Goal: Transaction & Acquisition: Purchase product/service

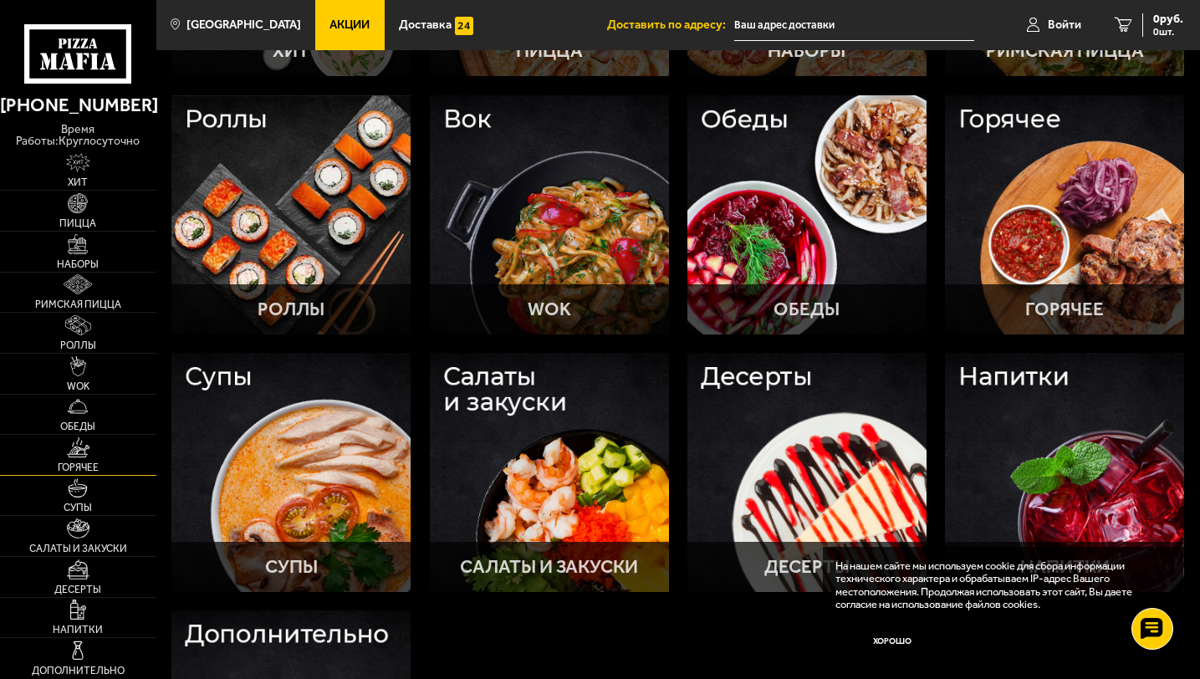
scroll to position [306, 0]
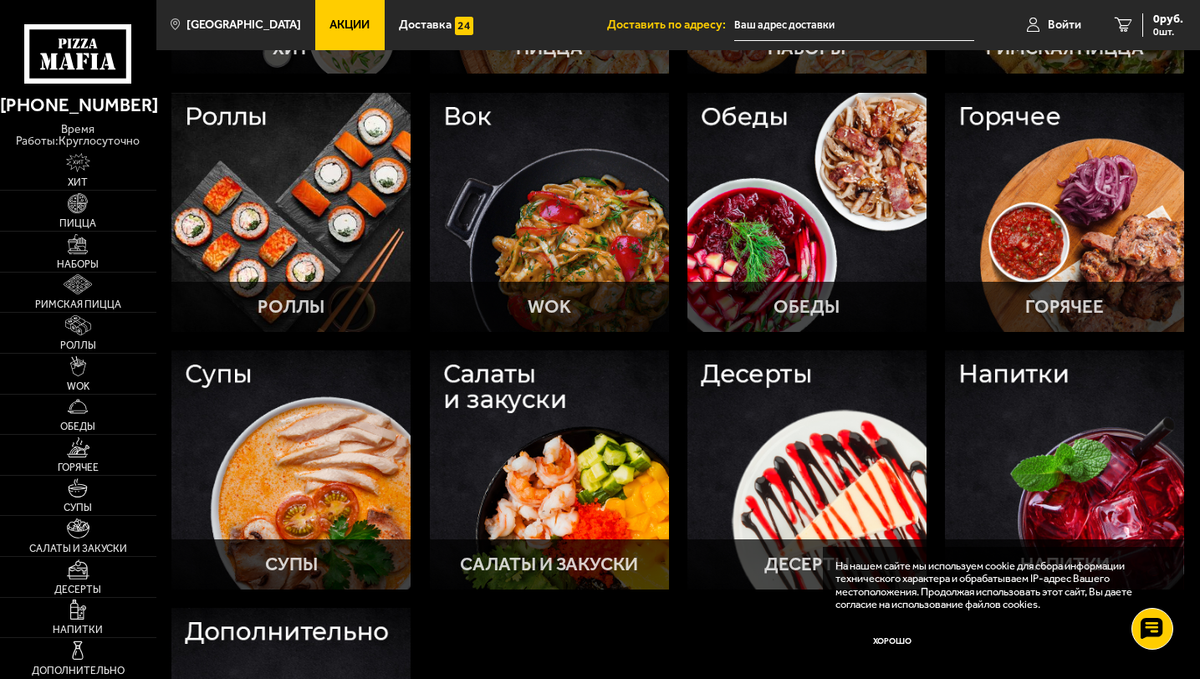
click at [332, 23] on span "Акции" at bounding box center [349, 25] width 40 height 12
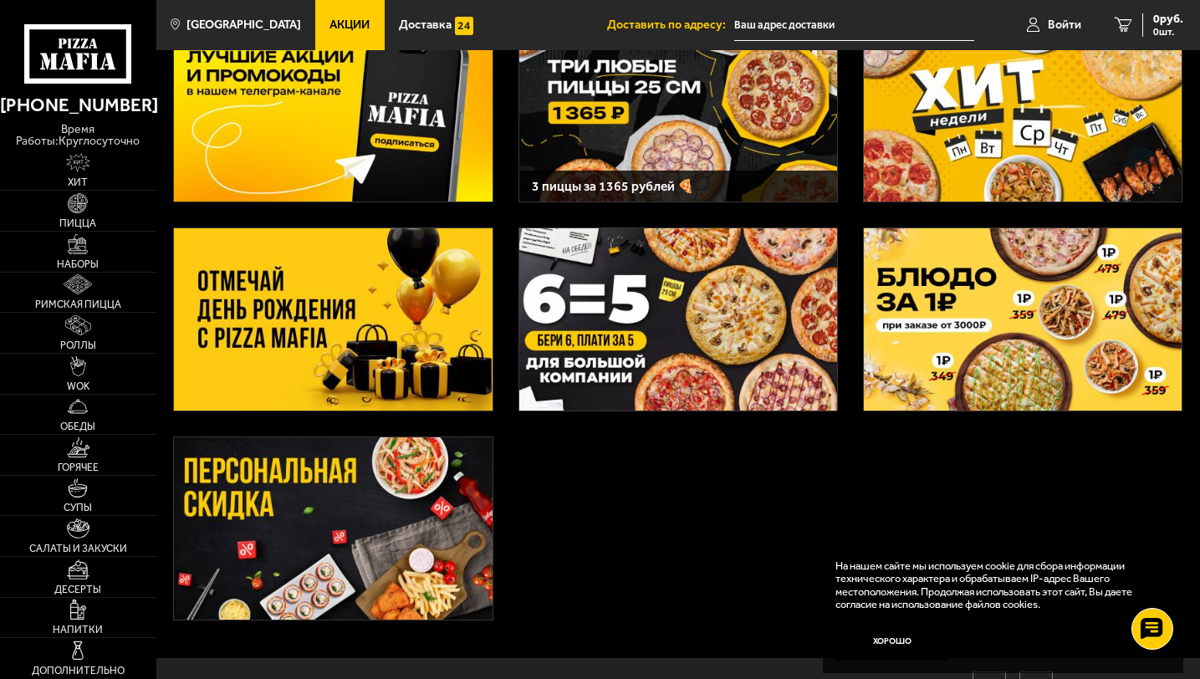
scroll to position [115, 0]
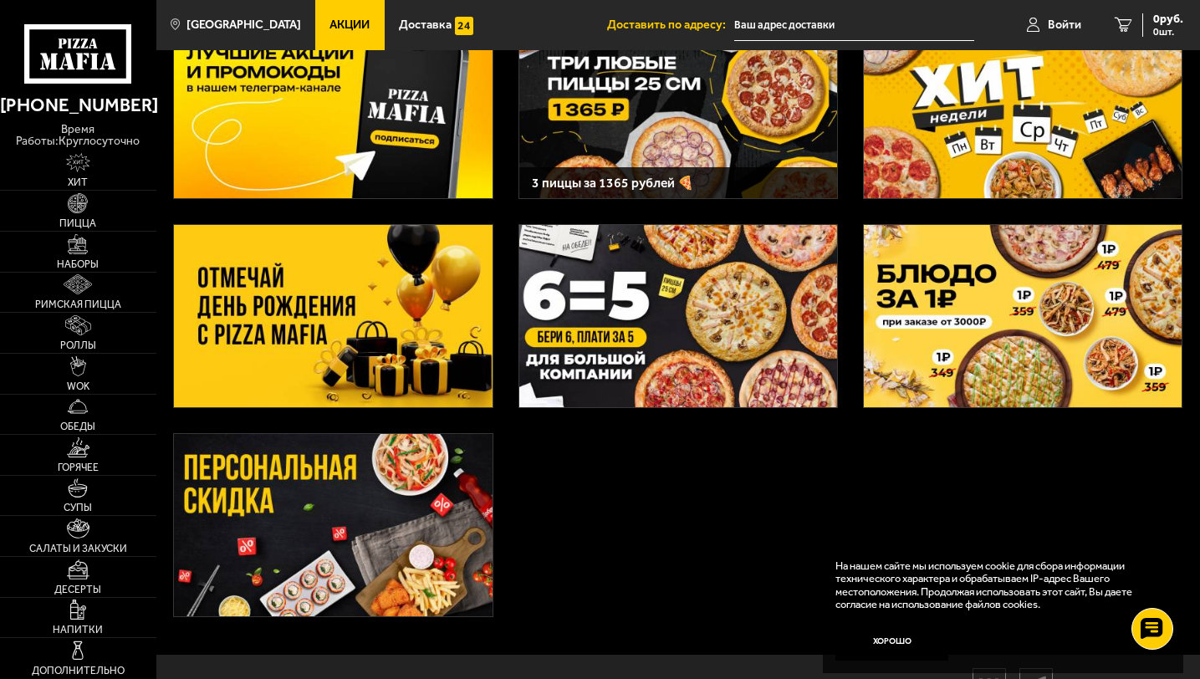
click at [366, 323] on img at bounding box center [333, 316] width 318 height 182
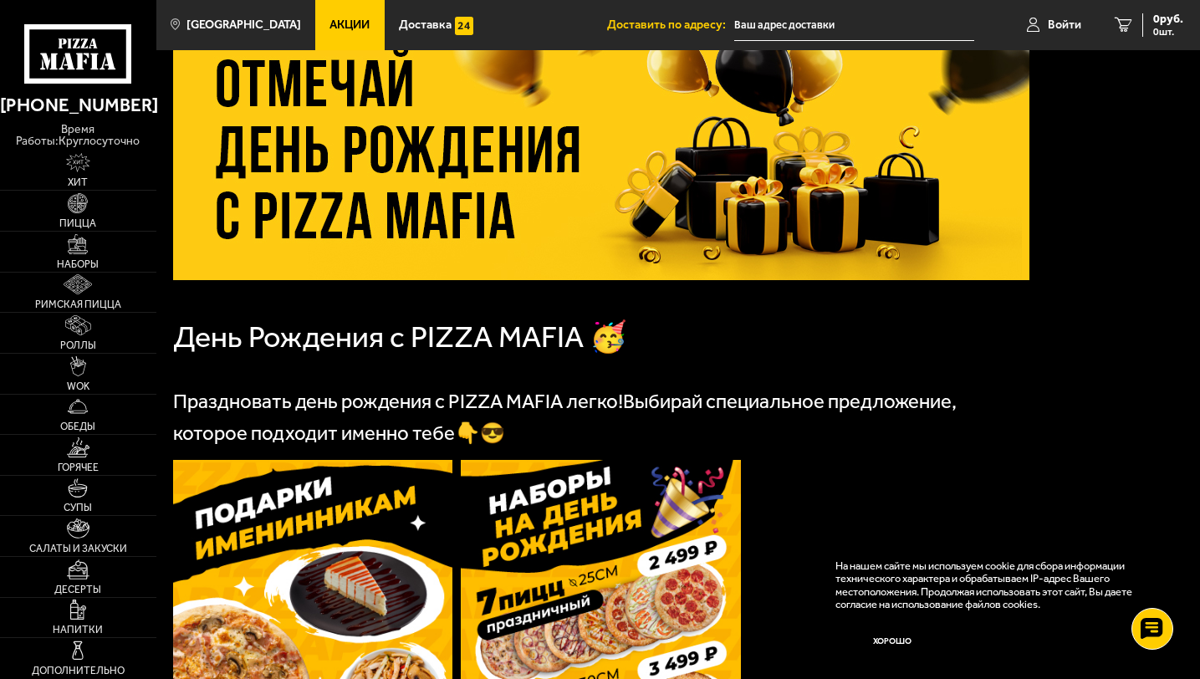
scroll to position [340, 0]
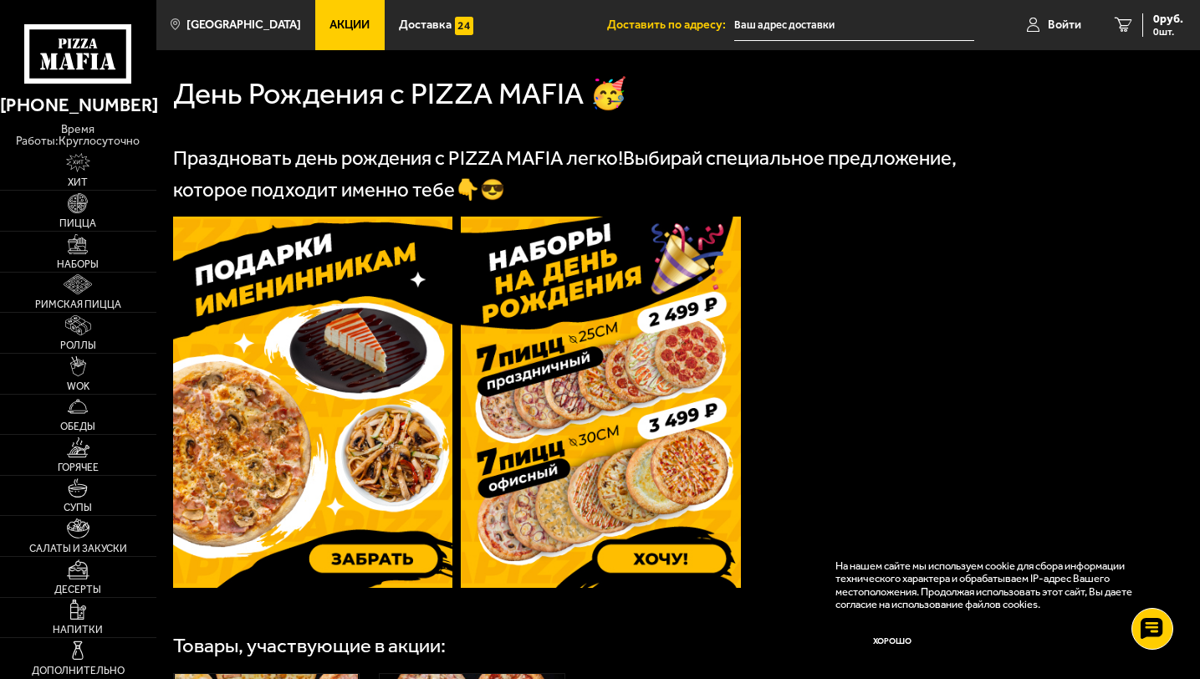
click at [666, 465] on img at bounding box center [601, 402] width 280 height 371
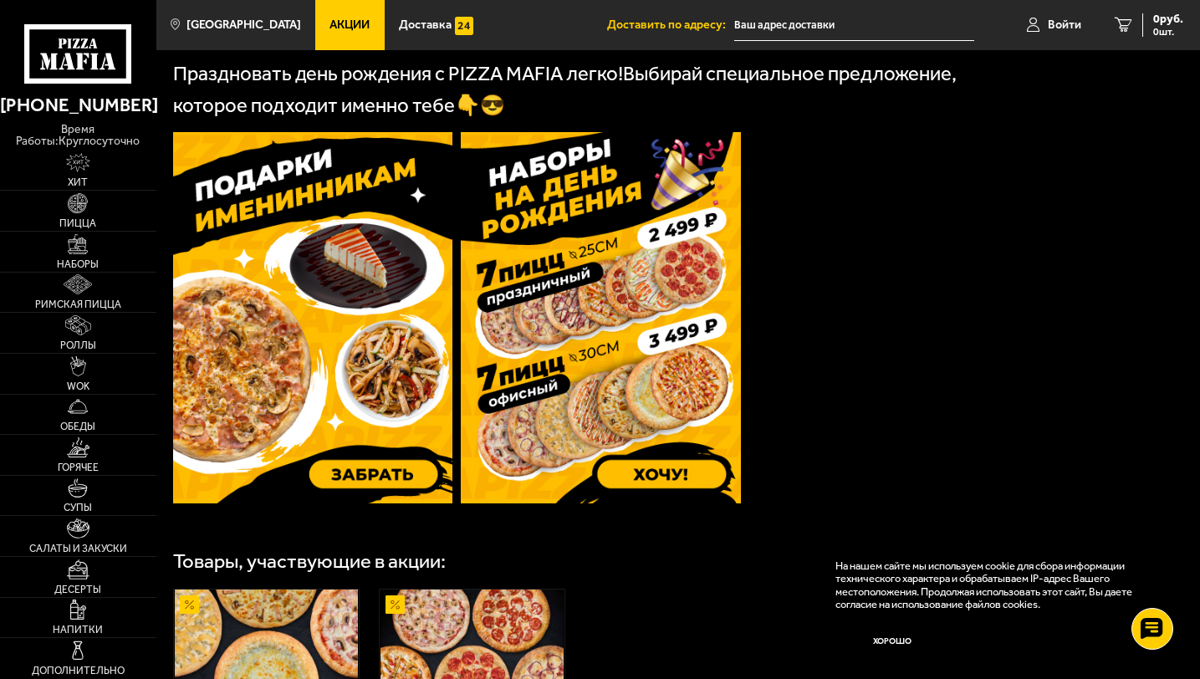
scroll to position [490, 0]
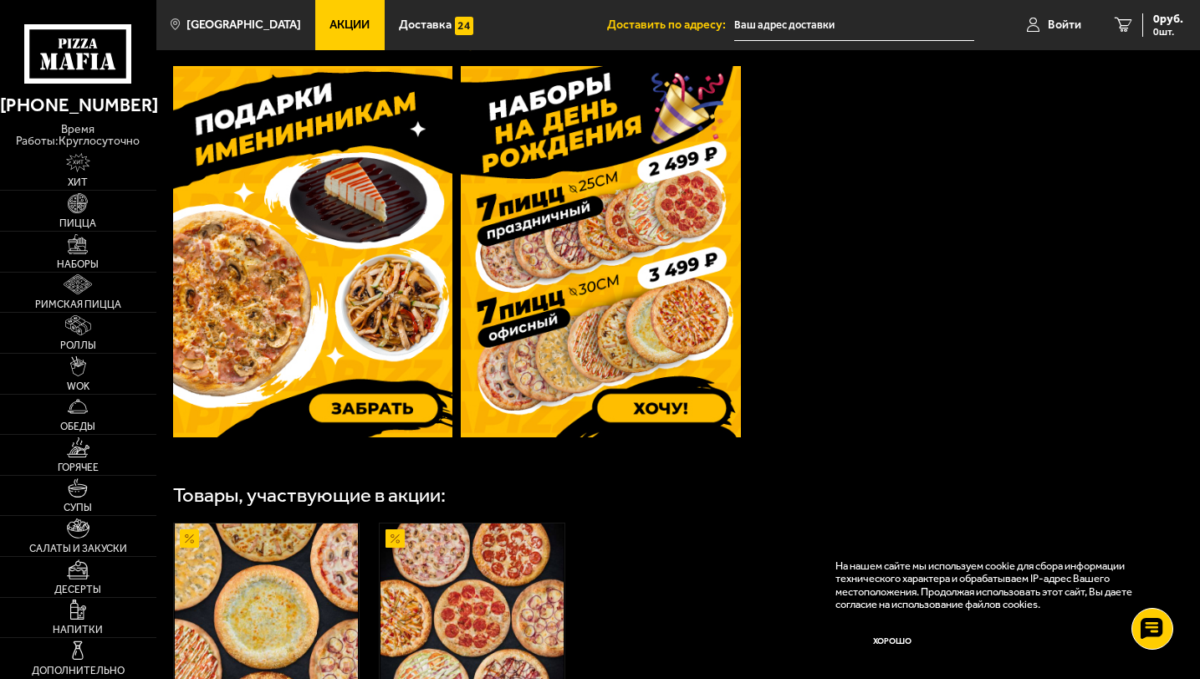
click at [391, 411] on img at bounding box center [313, 251] width 280 height 371
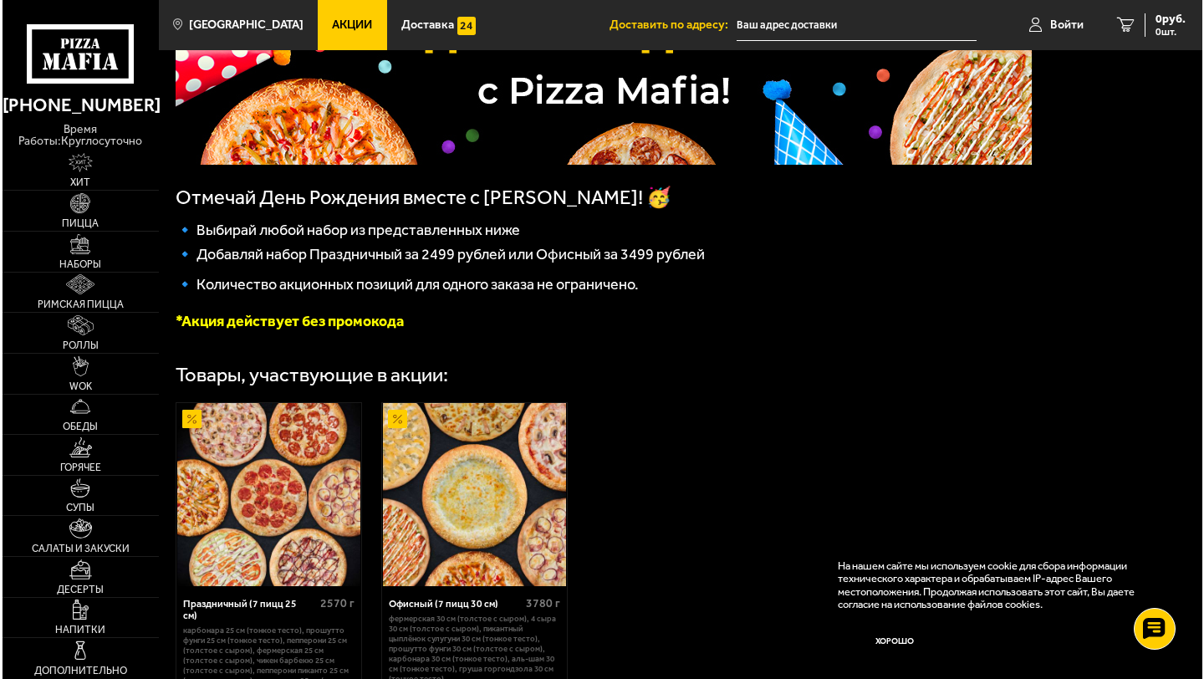
scroll to position [430, 0]
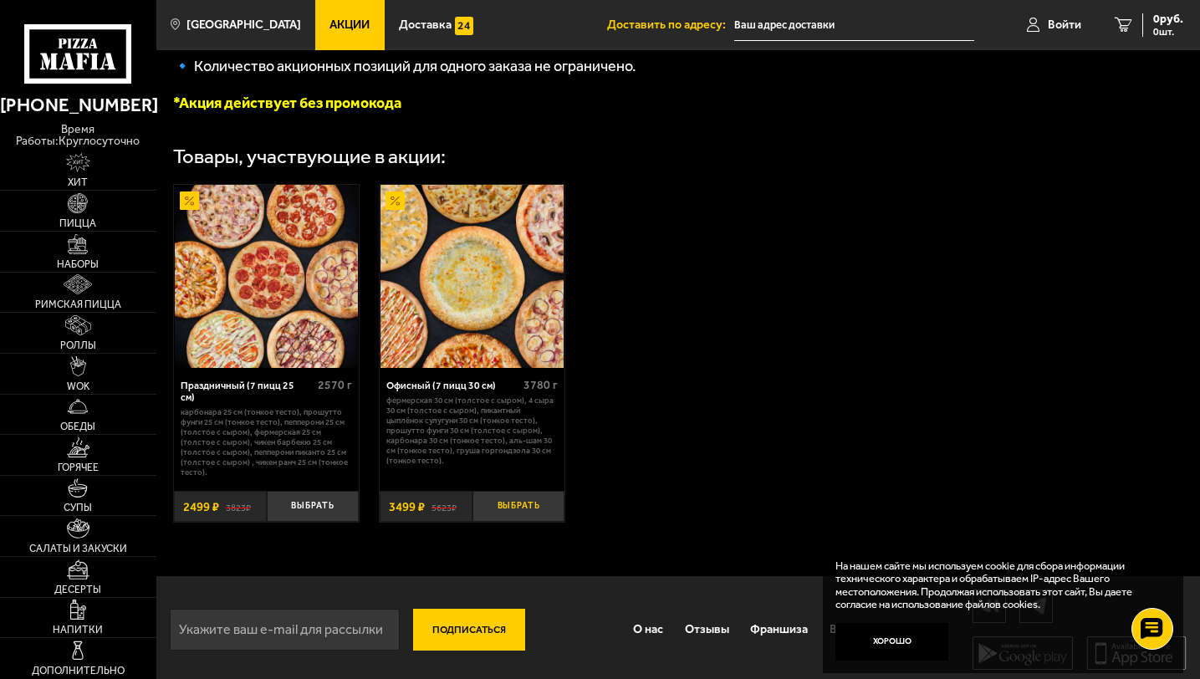
click at [523, 501] on button "Выбрать" at bounding box center [518, 506] width 93 height 31
click at [465, 329] on img at bounding box center [472, 276] width 183 height 183
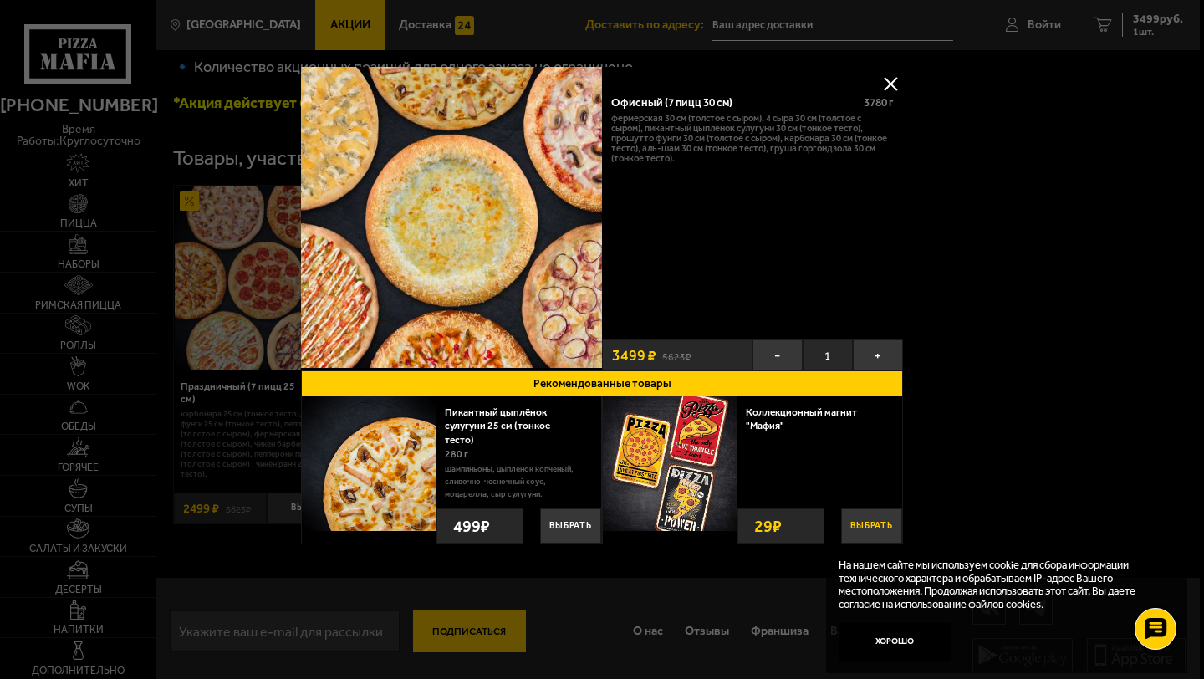
click at [876, 512] on button "Выбрать" at bounding box center [871, 525] width 61 height 35
click at [965, 411] on div at bounding box center [602, 339] width 1204 height 679
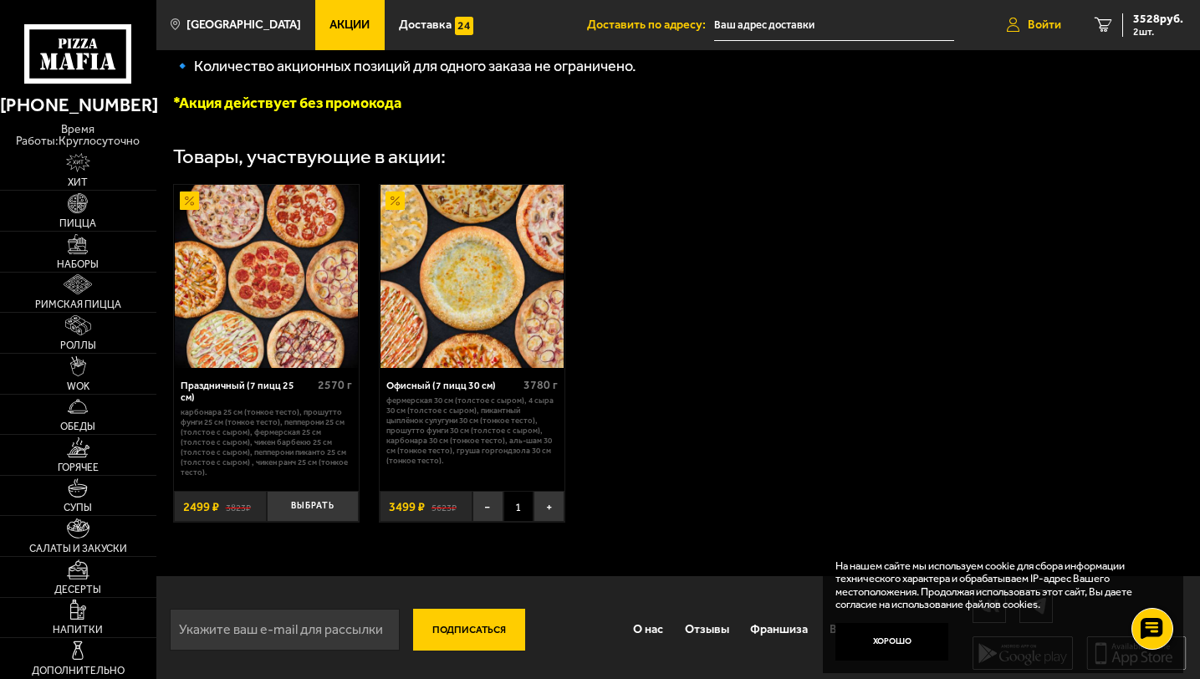
click at [1029, 19] on span "Войти" at bounding box center [1044, 25] width 33 height 12
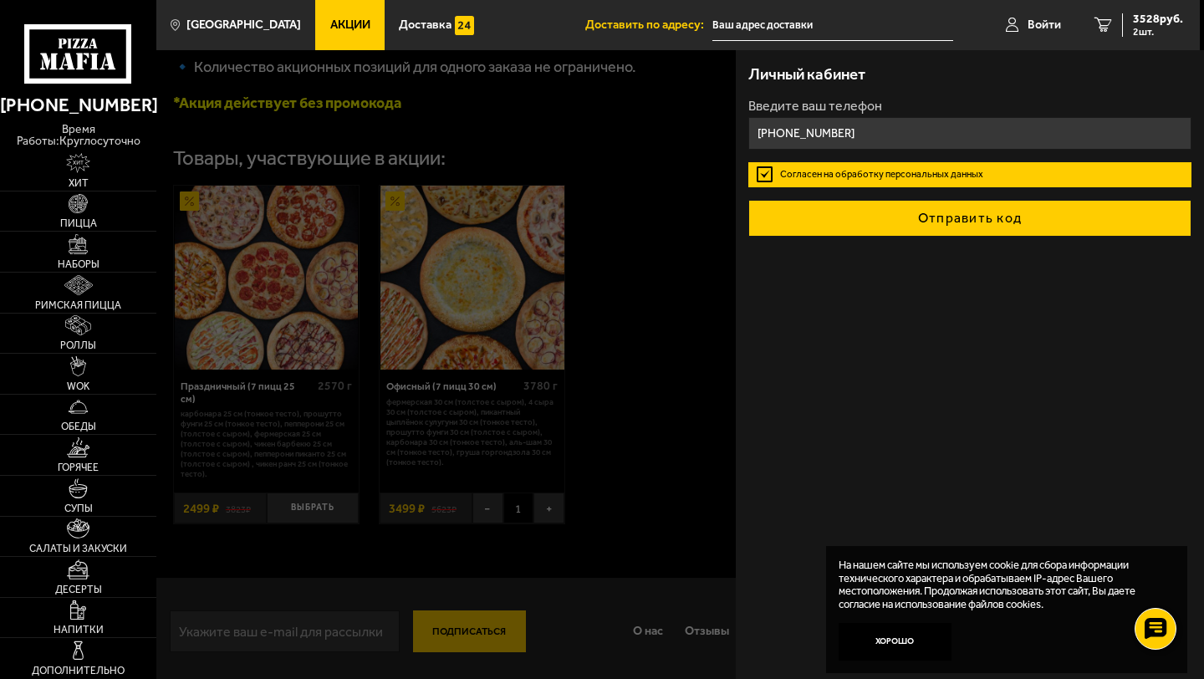
type input "[PHONE_NUMBER]"
click at [1000, 212] on button "Отправить код" at bounding box center [969, 218] width 443 height 37
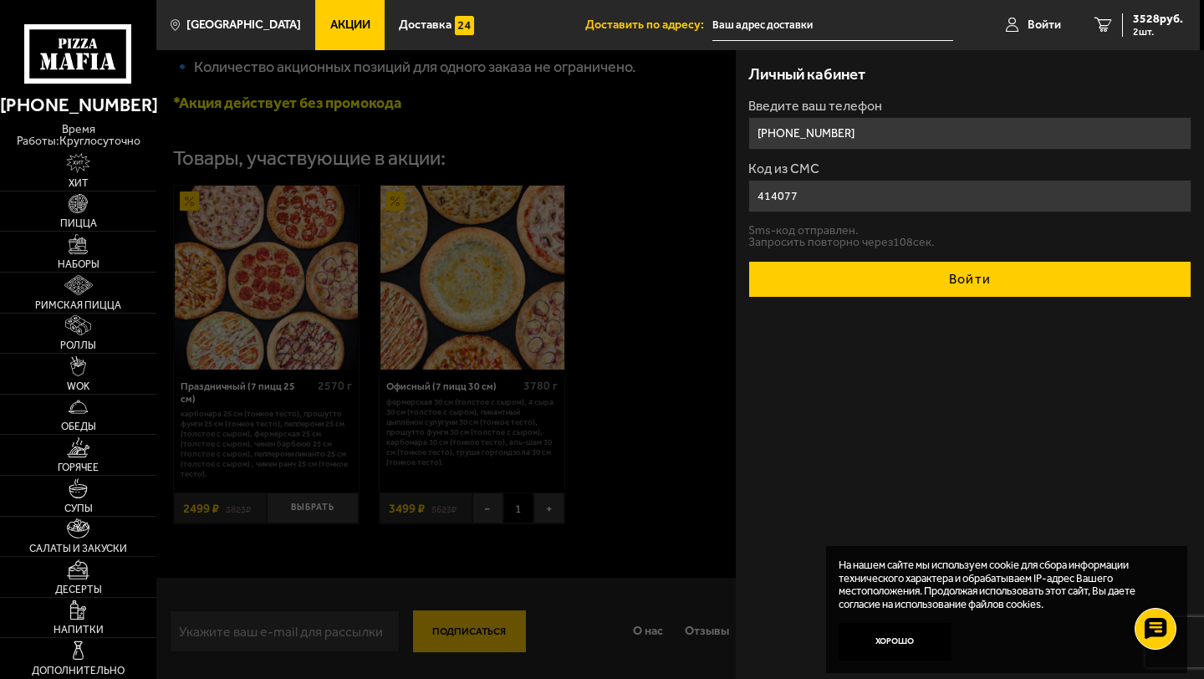
type input "414077"
click at [1062, 276] on button "Войти" at bounding box center [969, 279] width 443 height 37
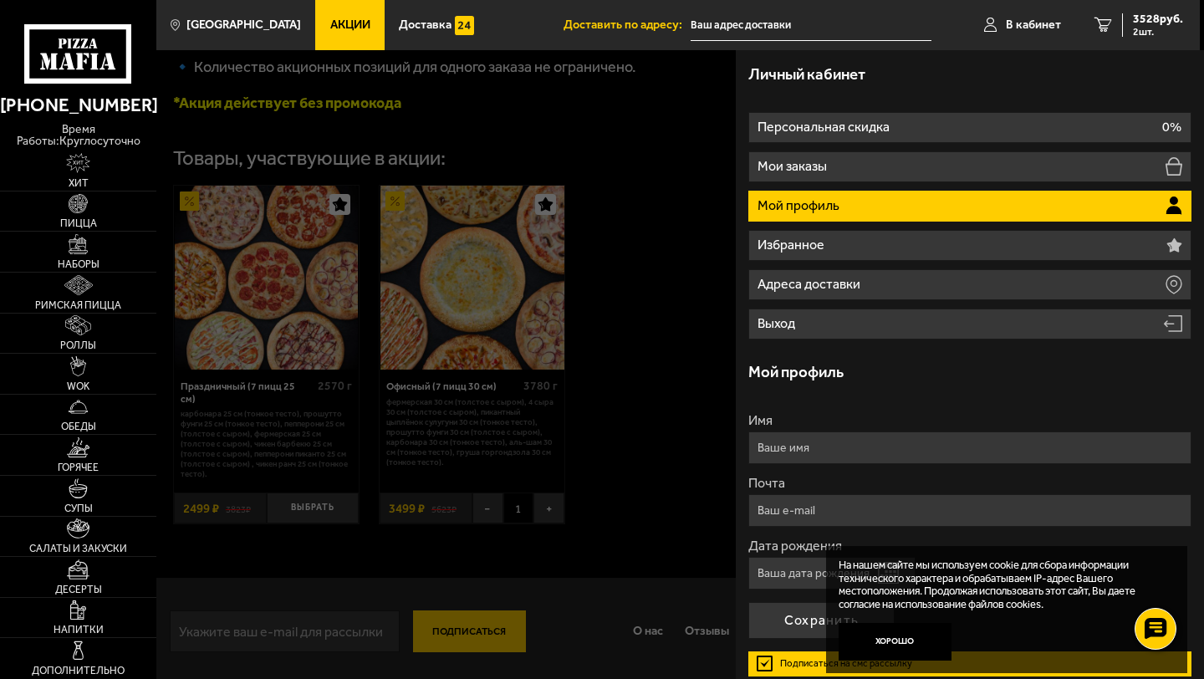
scroll to position [30, 0]
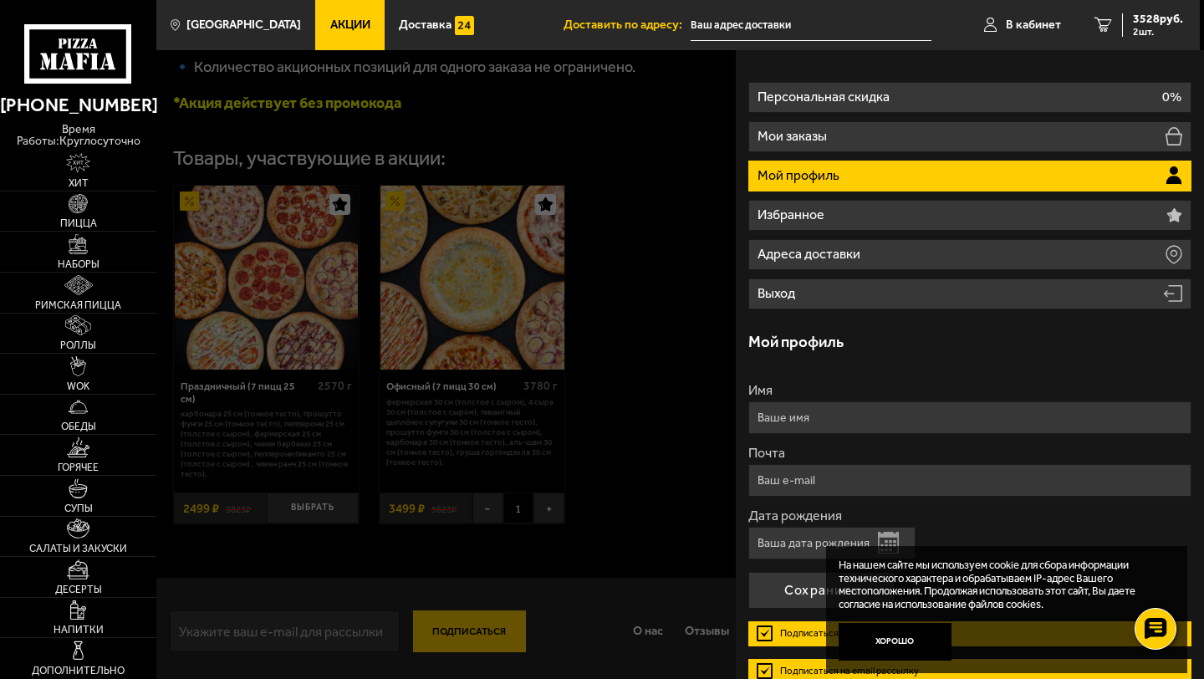
click at [917, 181] on li "Мой профиль" at bounding box center [969, 176] width 443 height 31
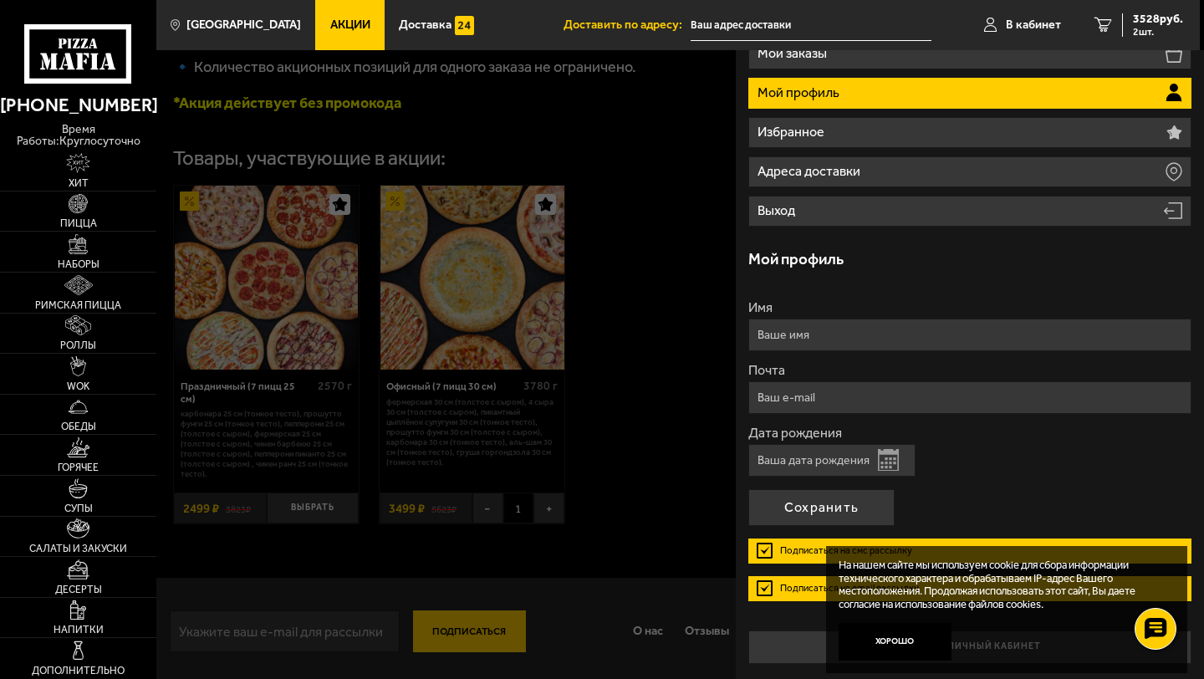
click at [830, 467] on input "Дата рождения" at bounding box center [831, 460] width 167 height 33
click at [882, 462] on button "Открыть календарь" at bounding box center [888, 460] width 21 height 22
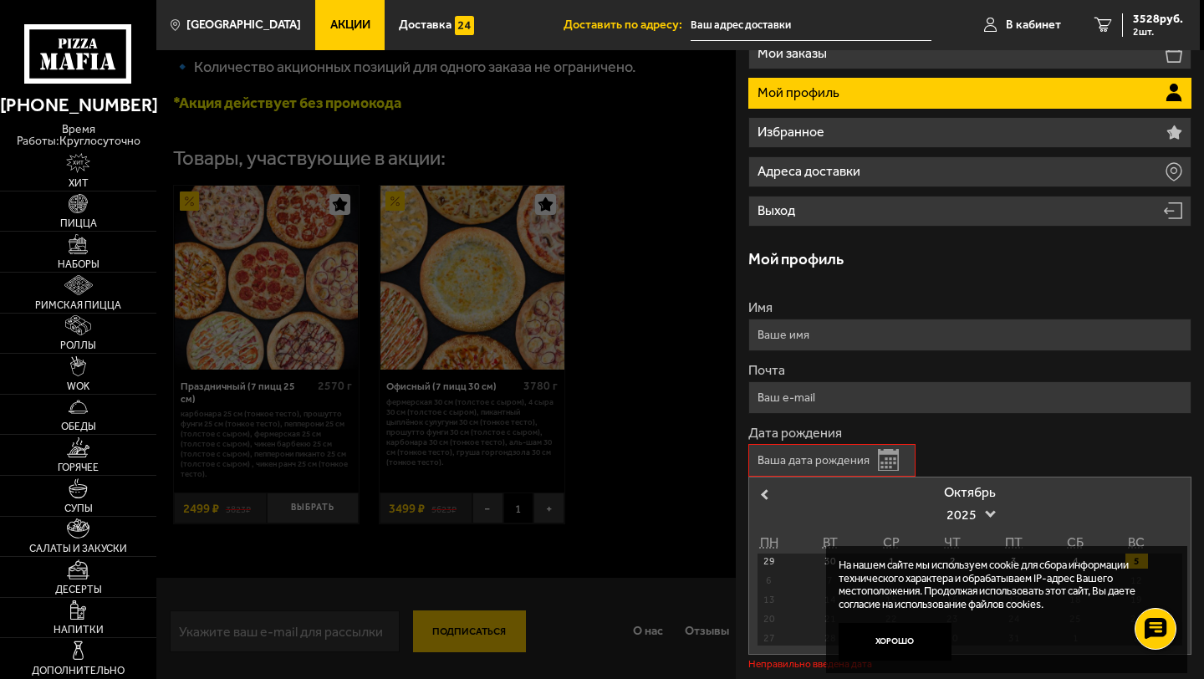
scroll to position [305, 0]
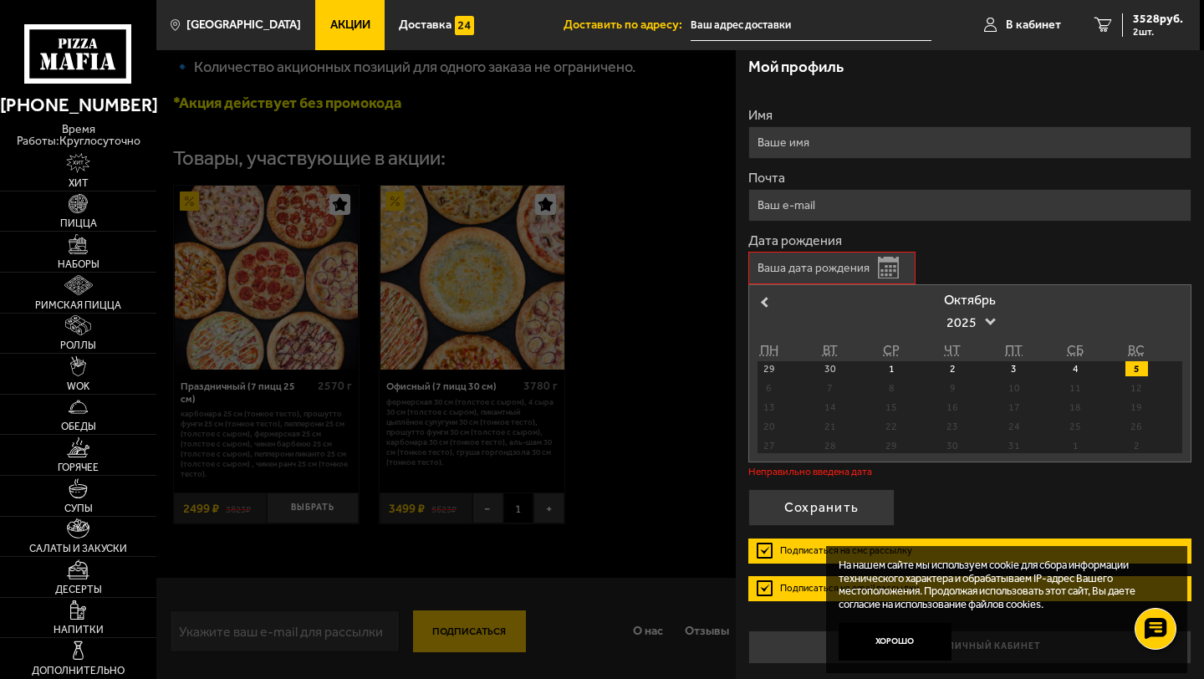
click at [774, 387] on div "6" at bounding box center [769, 388] width 23 height 15
click at [769, 391] on div "6" at bounding box center [769, 388] width 23 height 15
click at [1070, 368] on div "4" at bounding box center [1075, 368] width 23 height 15
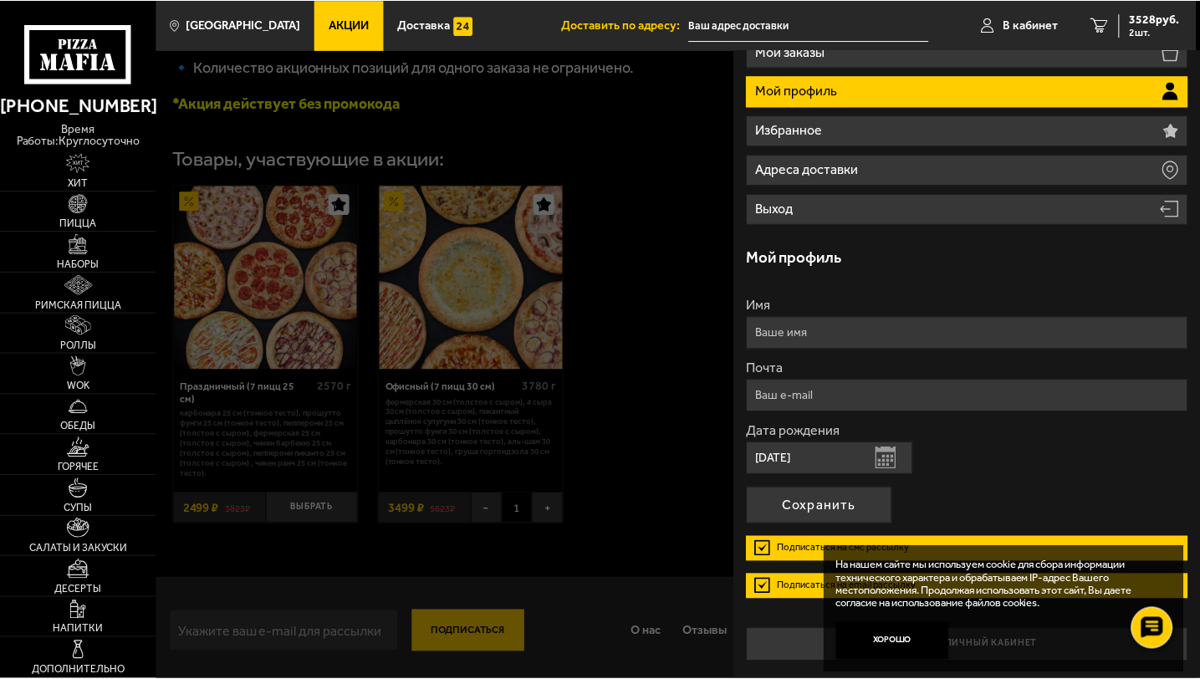
scroll to position [113, 0]
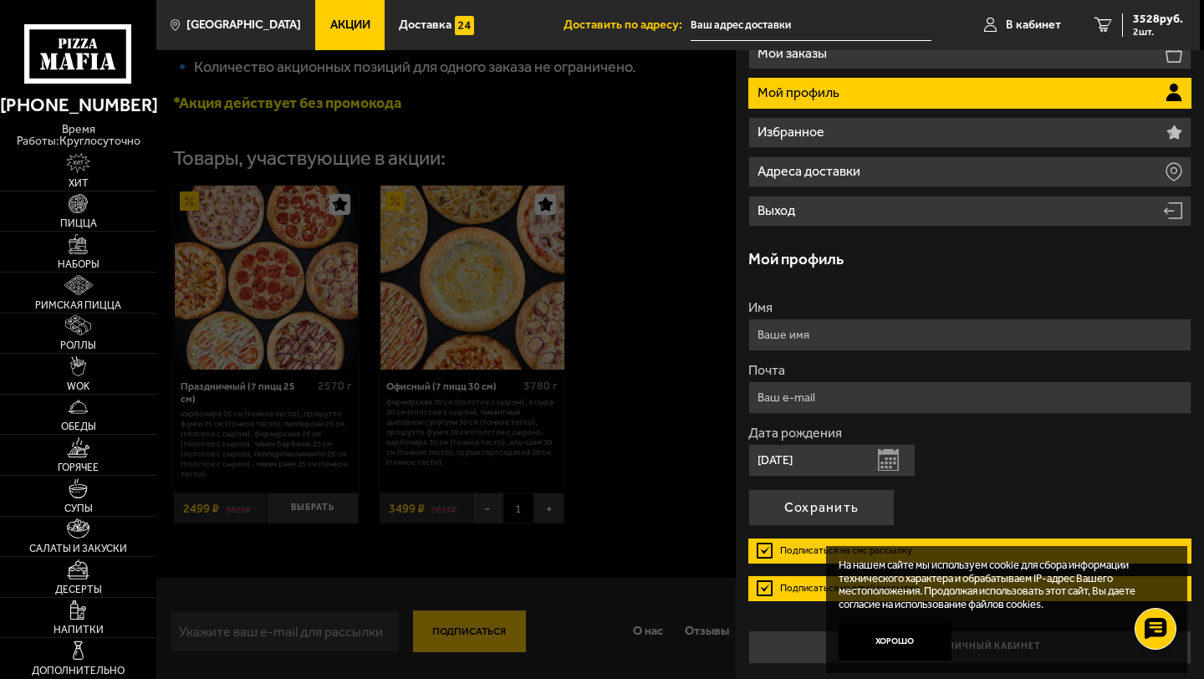
click at [803, 461] on input "[DATE]" at bounding box center [831, 460] width 167 height 33
click at [770, 462] on input "[DATE]" at bounding box center [831, 460] width 167 height 33
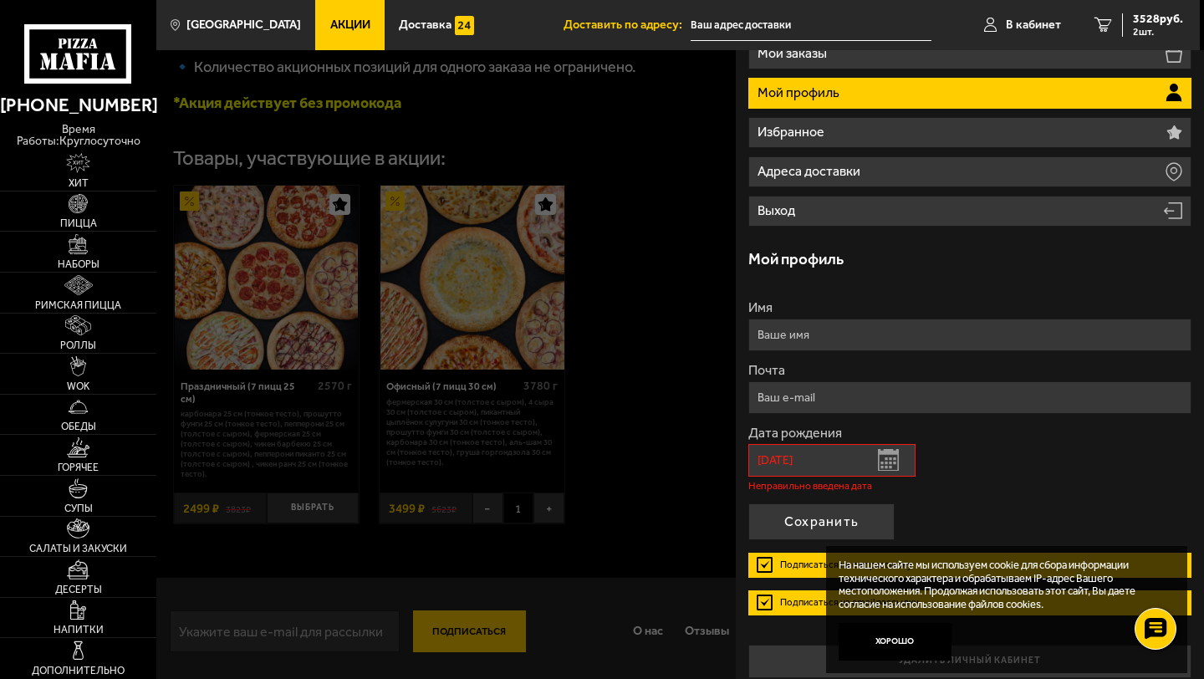
click at [813, 457] on input "[DATE]" at bounding box center [831, 460] width 167 height 33
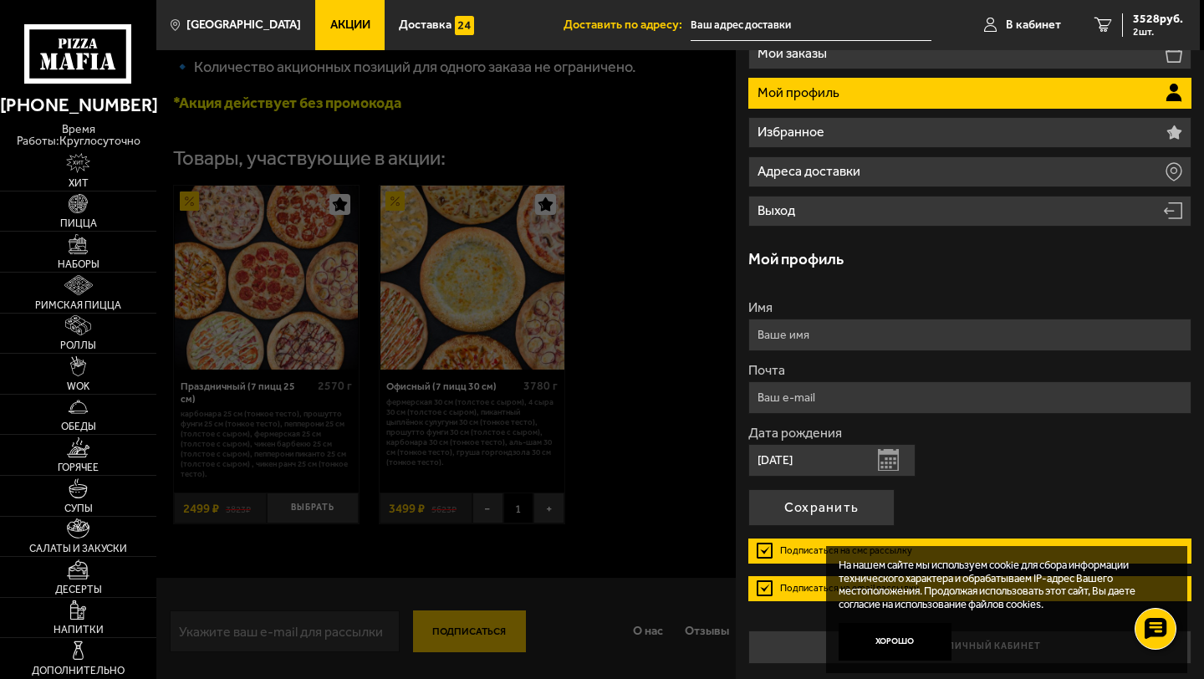
type input "[DATE]"
click at [815, 335] on input "Имя" at bounding box center [969, 335] width 443 height 33
type input "[PERSON_NAME]"
click at [836, 398] on input "Почта" at bounding box center [969, 397] width 443 height 33
type input "[EMAIL_ADDRESS][DOMAIN_NAME]"
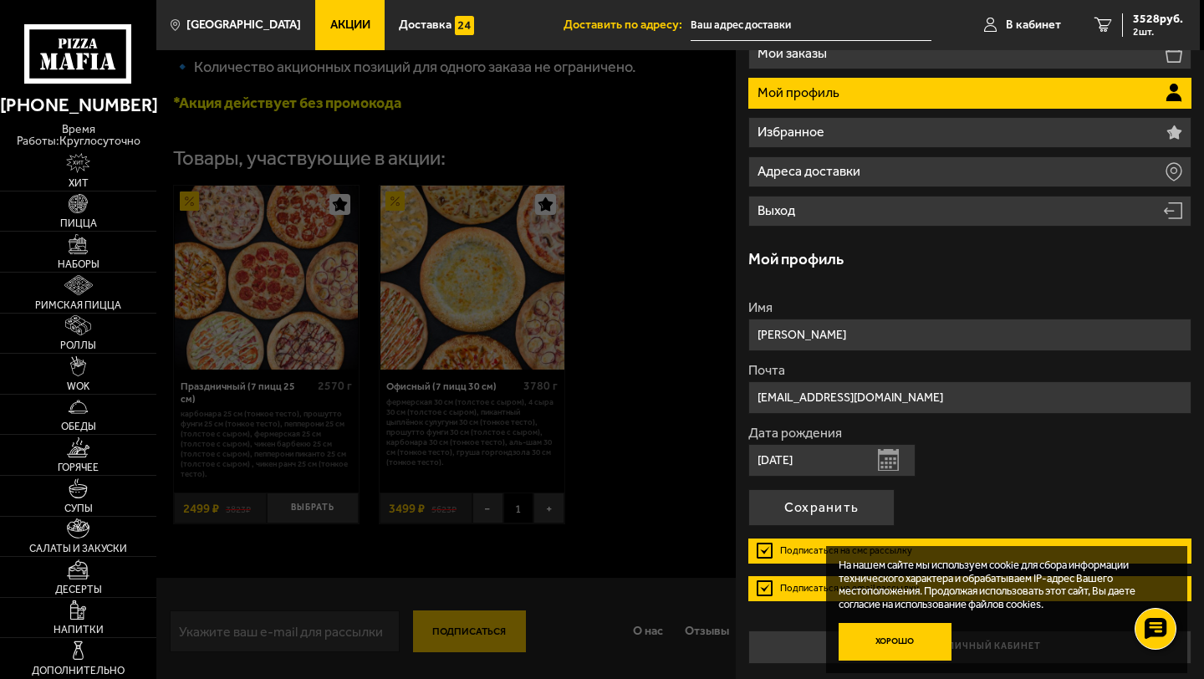
click at [905, 640] on button "Хорошо" at bounding box center [895, 642] width 113 height 38
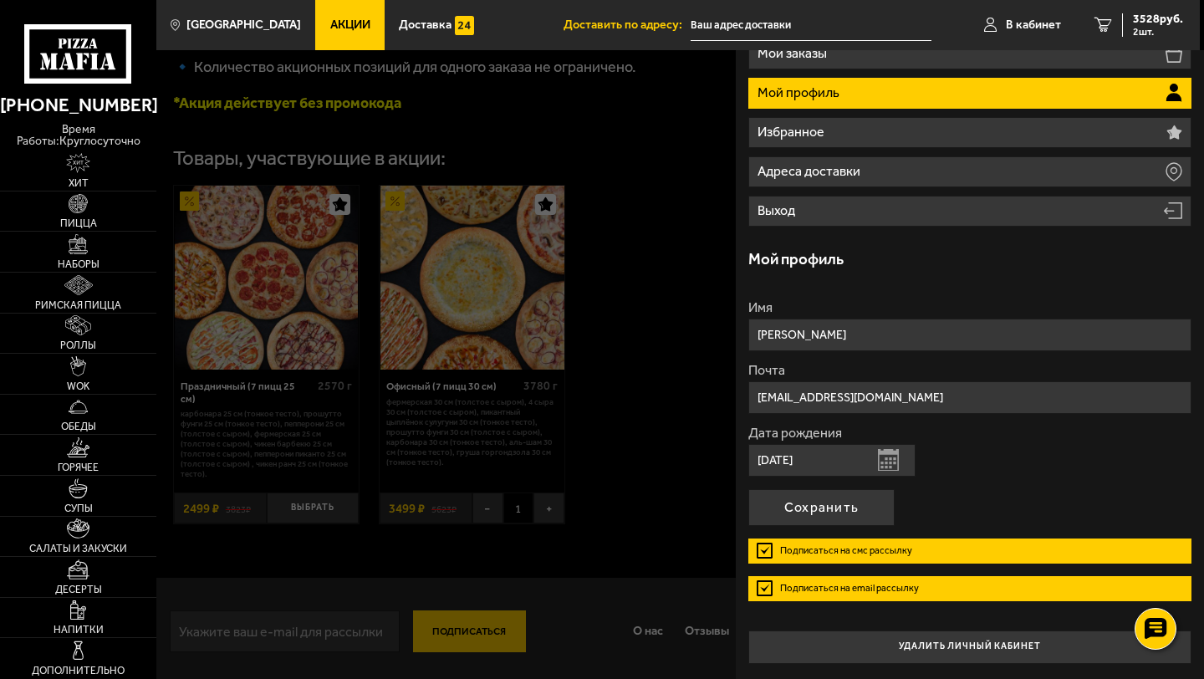
click at [764, 549] on label "Подписаться на смс рассылку" at bounding box center [969, 551] width 443 height 25
click at [0, 0] on input "Подписаться на смс рассылку" at bounding box center [0, 0] width 0 height 0
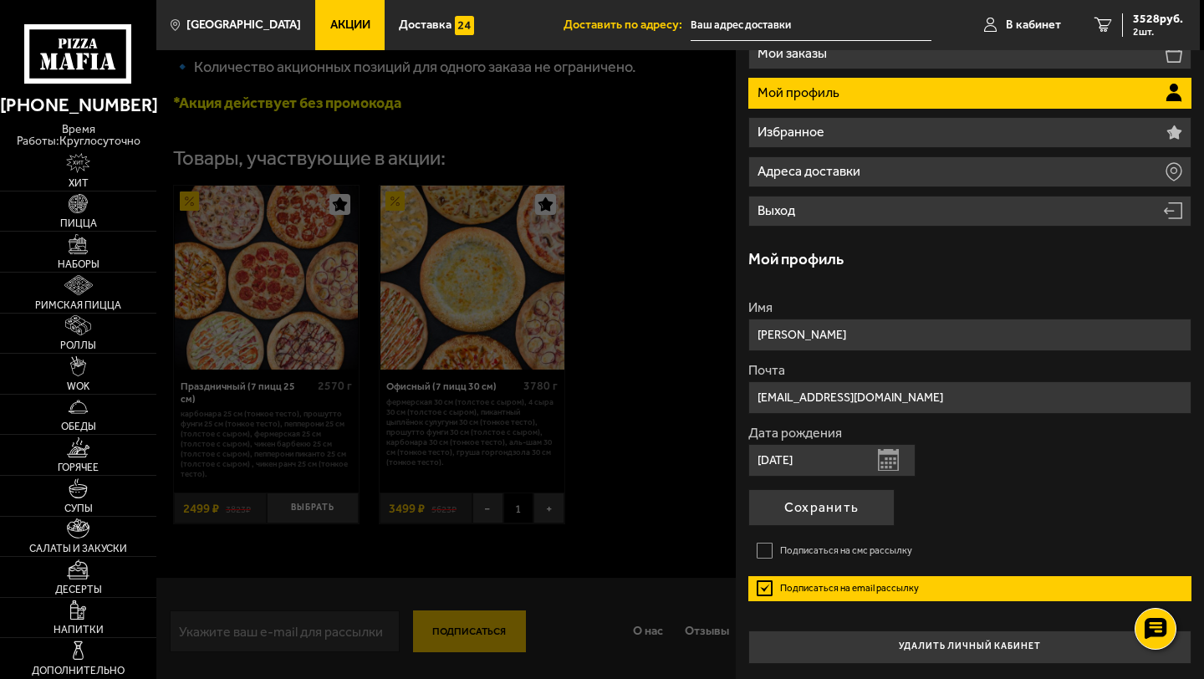
click at [764, 585] on label "Подписаться на email рассылку" at bounding box center [969, 588] width 443 height 25
click at [0, 0] on input "Подписаться на email рассылку" at bounding box center [0, 0] width 0 height 0
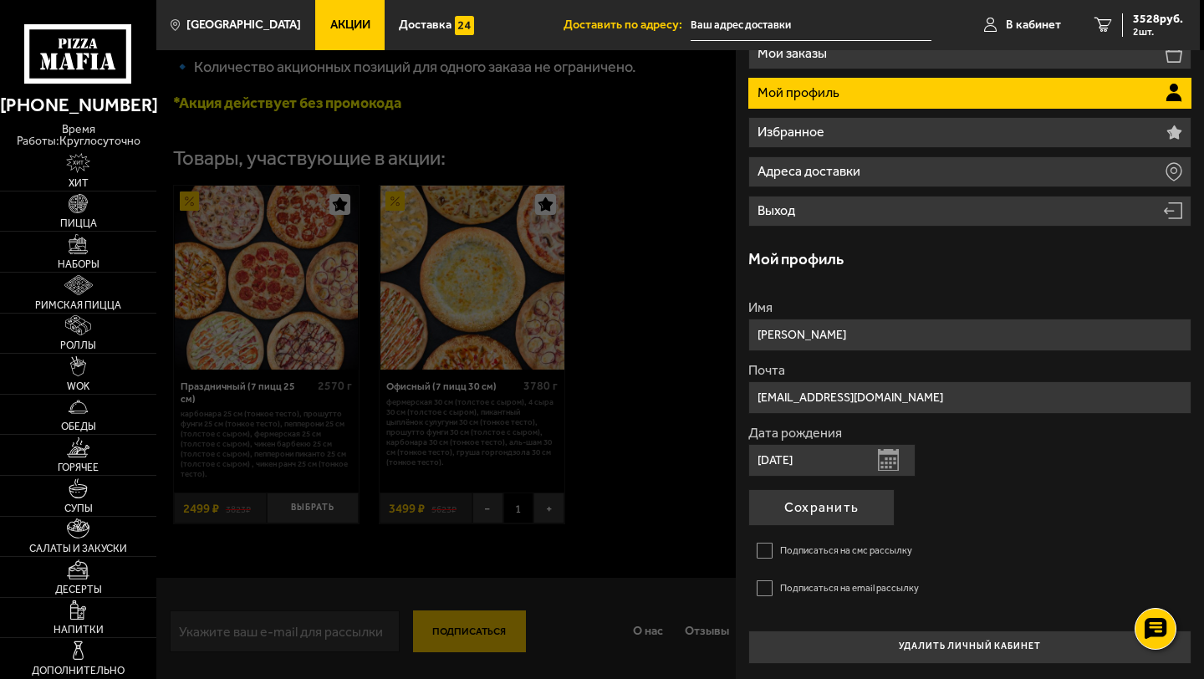
click at [765, 586] on label "Подписаться на email рассылку" at bounding box center [969, 588] width 443 height 25
click at [0, 0] on input "Подписаться на email рассылку" at bounding box center [0, 0] width 0 height 0
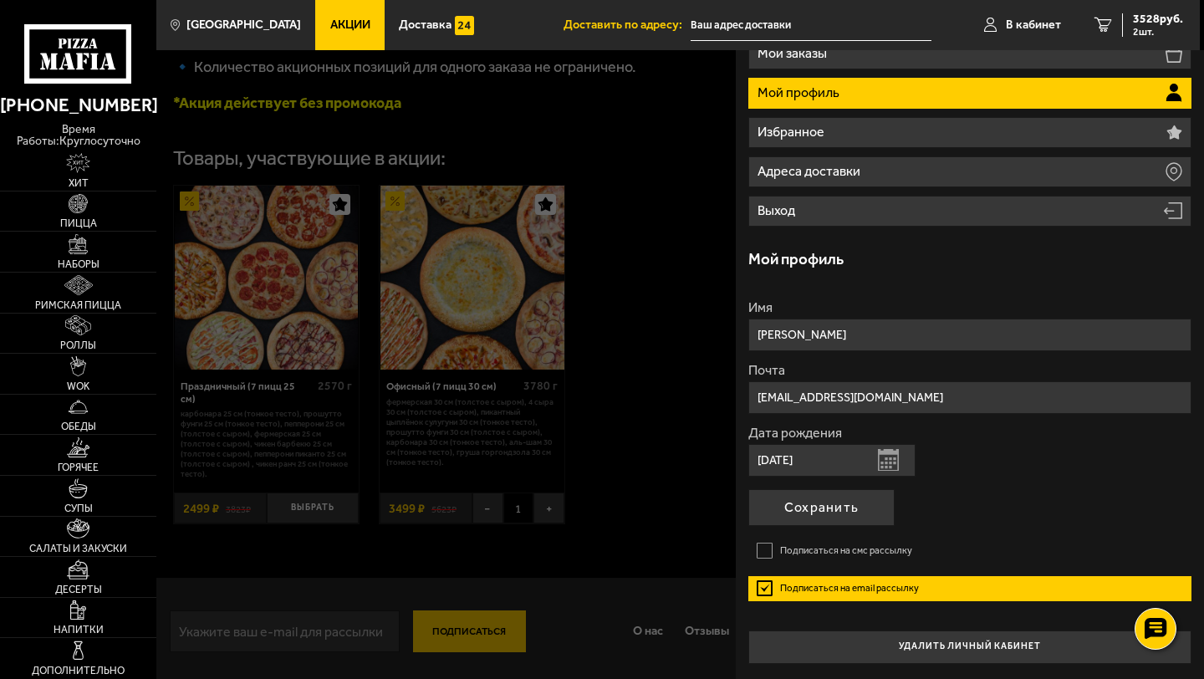
click at [768, 558] on label "Подписаться на смс рассылку" at bounding box center [969, 551] width 443 height 25
click at [0, 0] on input "Подписаться на смс рассылку" at bounding box center [0, 0] width 0 height 0
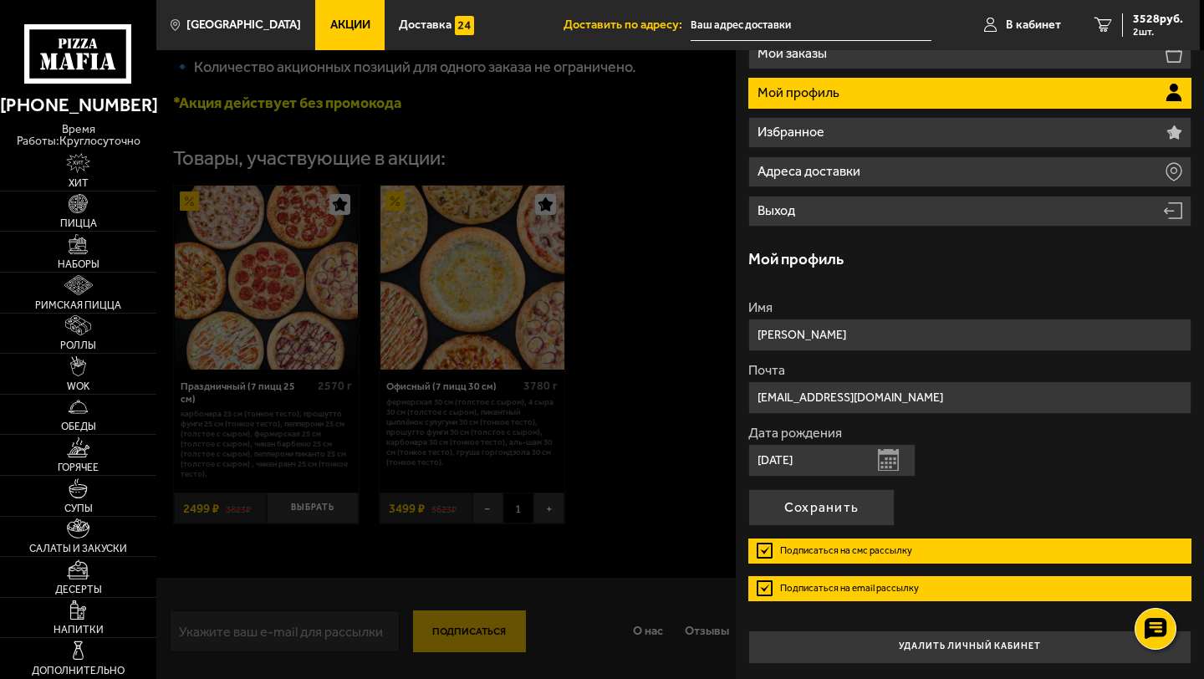
click at [763, 585] on label "Подписаться на email рассылку" at bounding box center [969, 588] width 443 height 25
click at [0, 0] on input "Подписаться на email рассылку" at bounding box center [0, 0] width 0 height 0
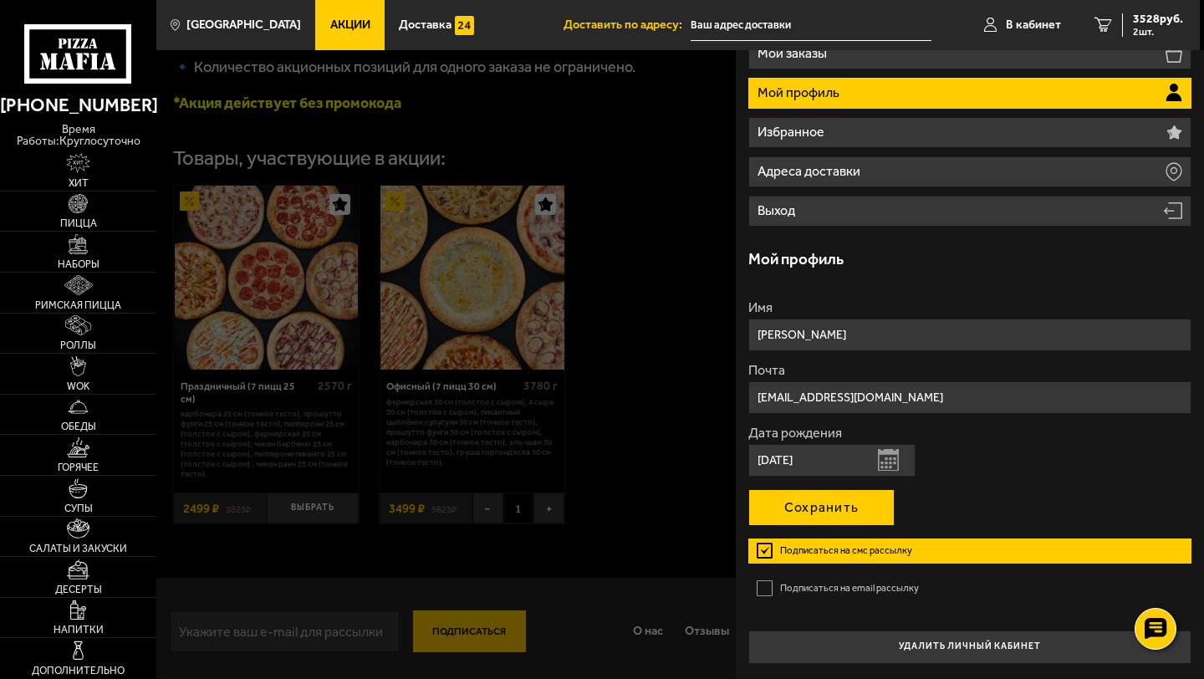
click at [797, 513] on button "Сохранить" at bounding box center [821, 507] width 146 height 37
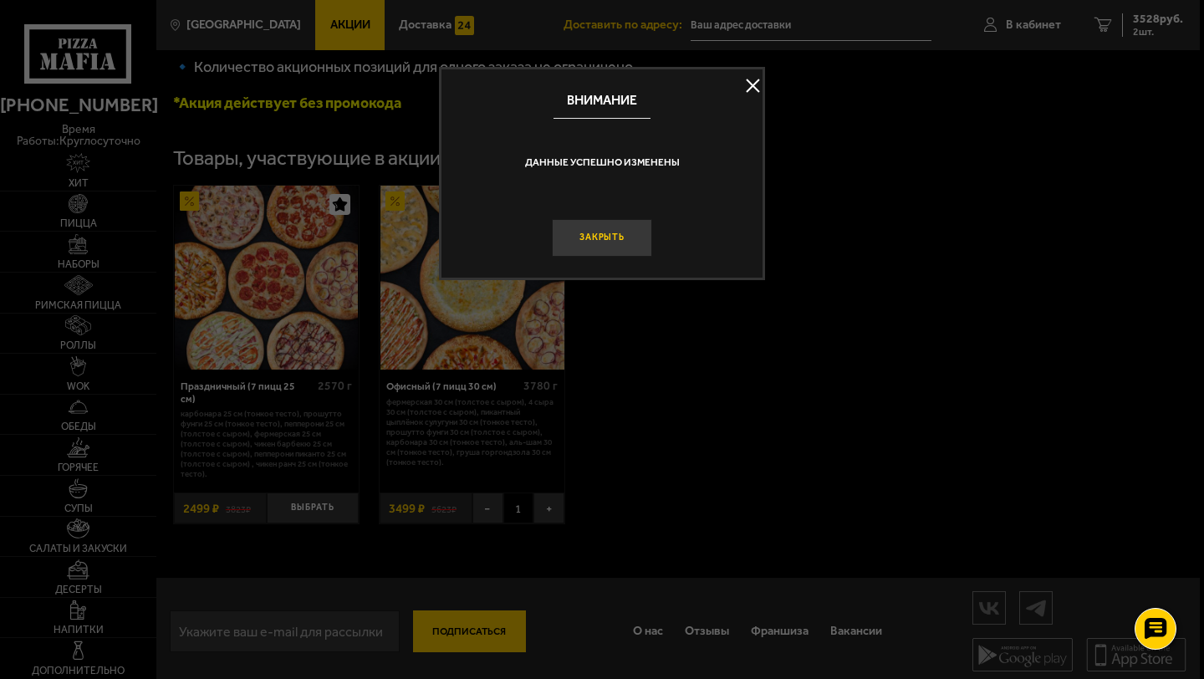
click at [636, 250] on button "Закрыть" at bounding box center [602, 238] width 100 height 38
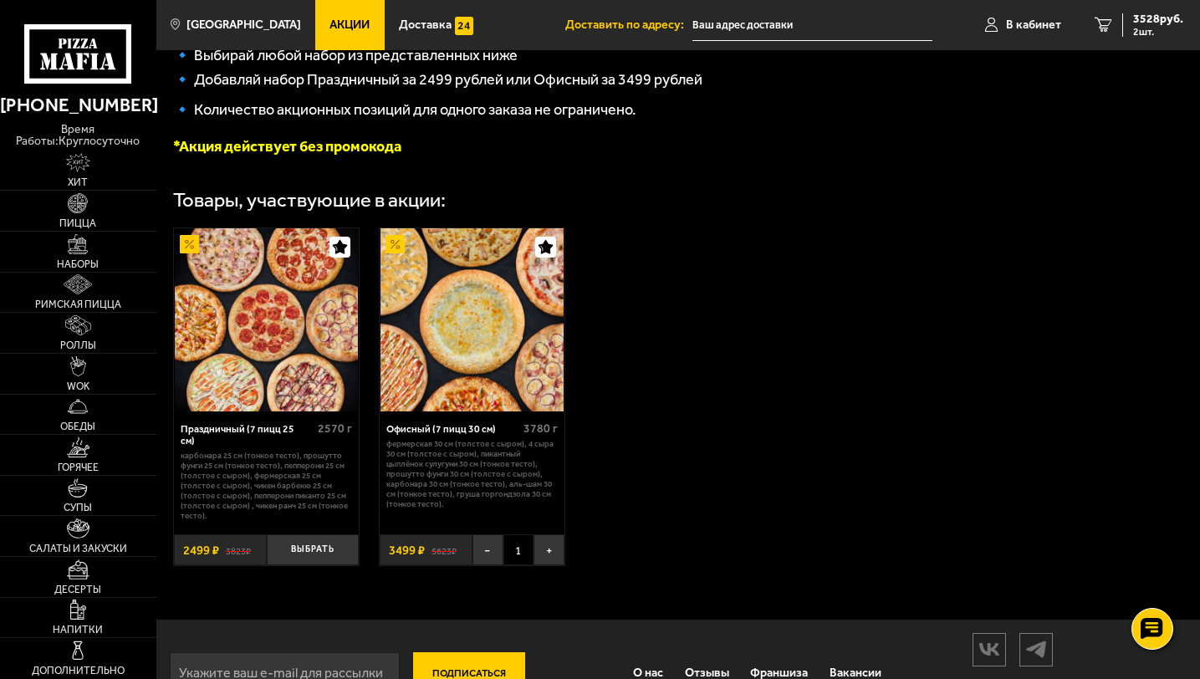
scroll to position [382, 0]
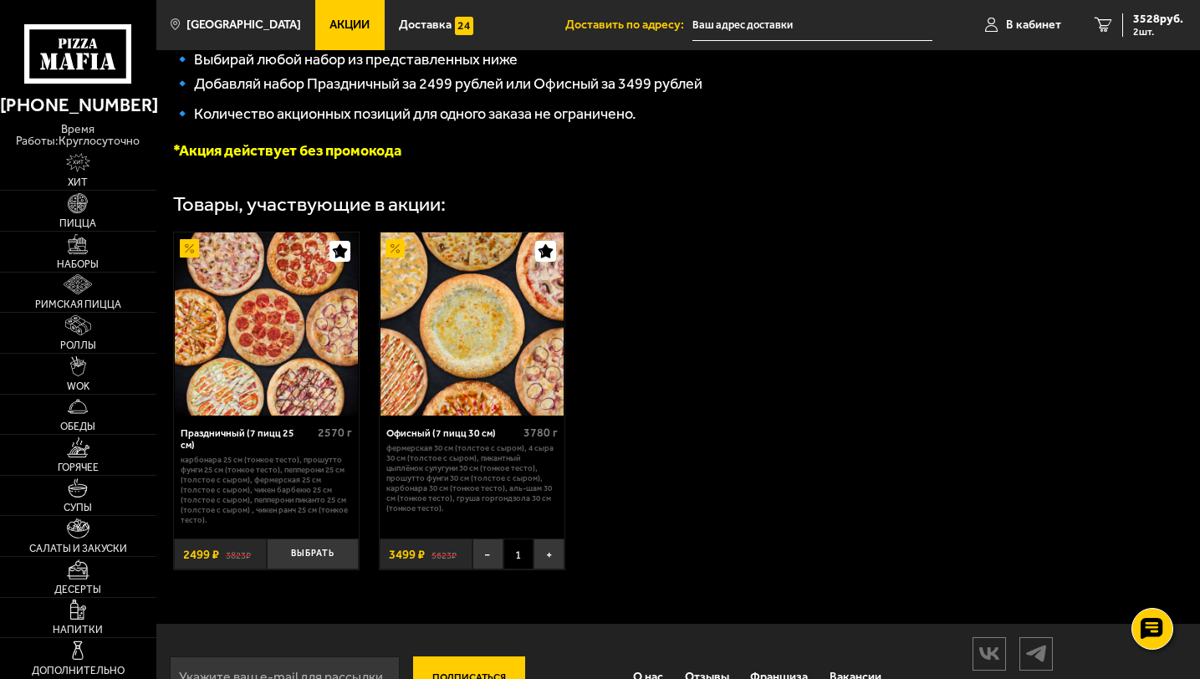
click at [342, 258] on icon "button" at bounding box center [340, 251] width 14 height 14
click at [342, 259] on icon "button" at bounding box center [340, 251] width 16 height 16
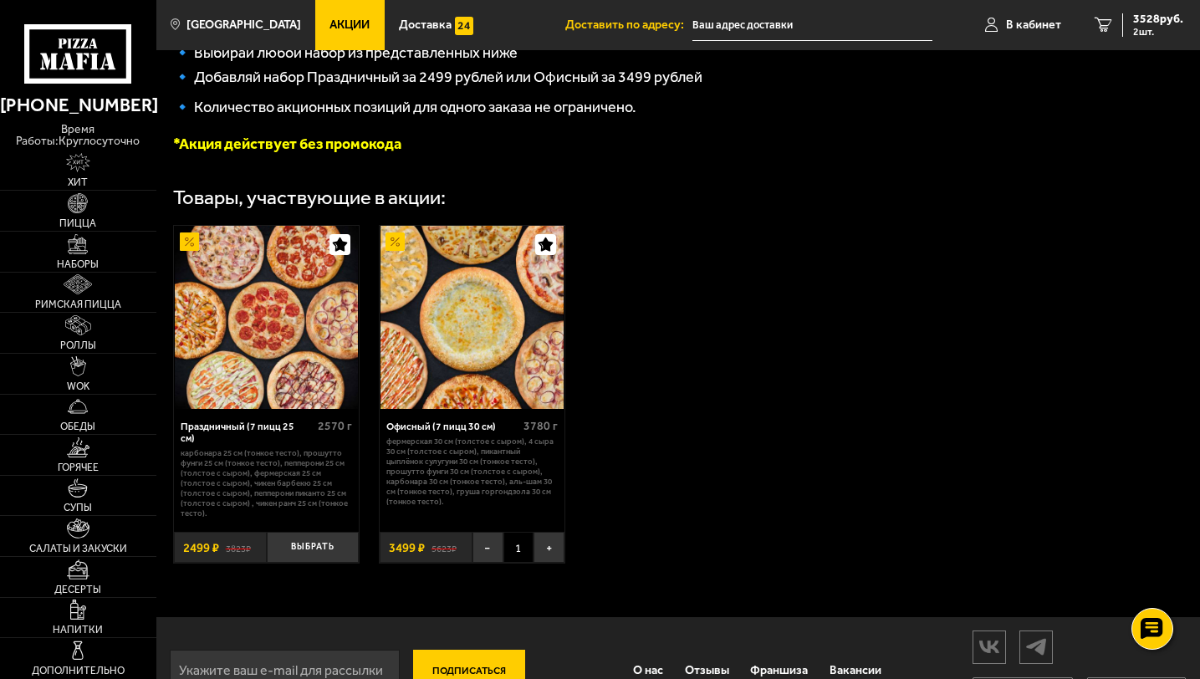
scroll to position [430, 0]
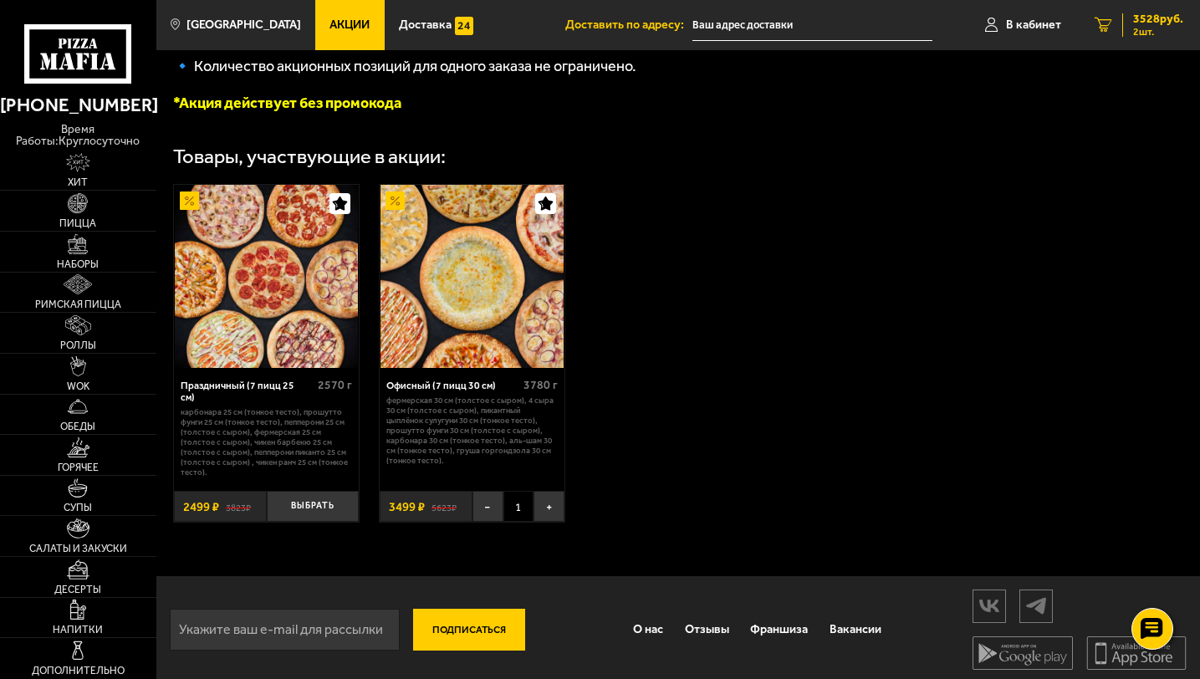
click at [1155, 23] on span "3528 руб." at bounding box center [1158, 19] width 50 height 12
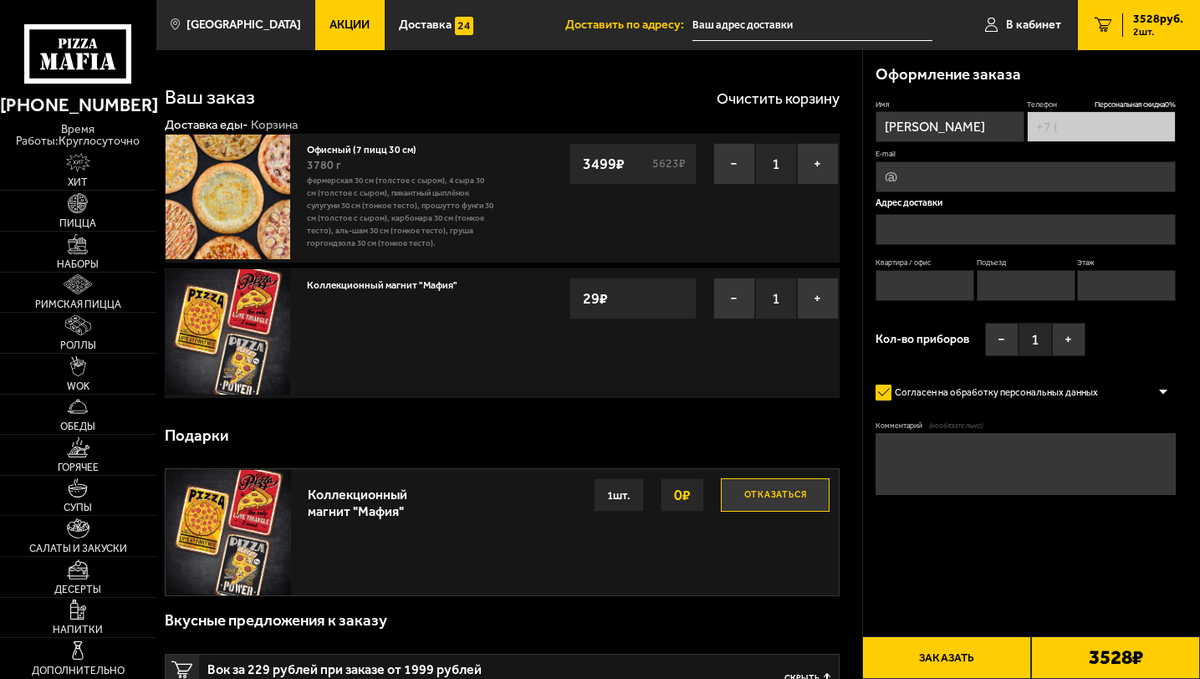
type input "[PHONE_NUMBER]"
click at [729, 305] on button "−" at bounding box center [734, 299] width 42 height 42
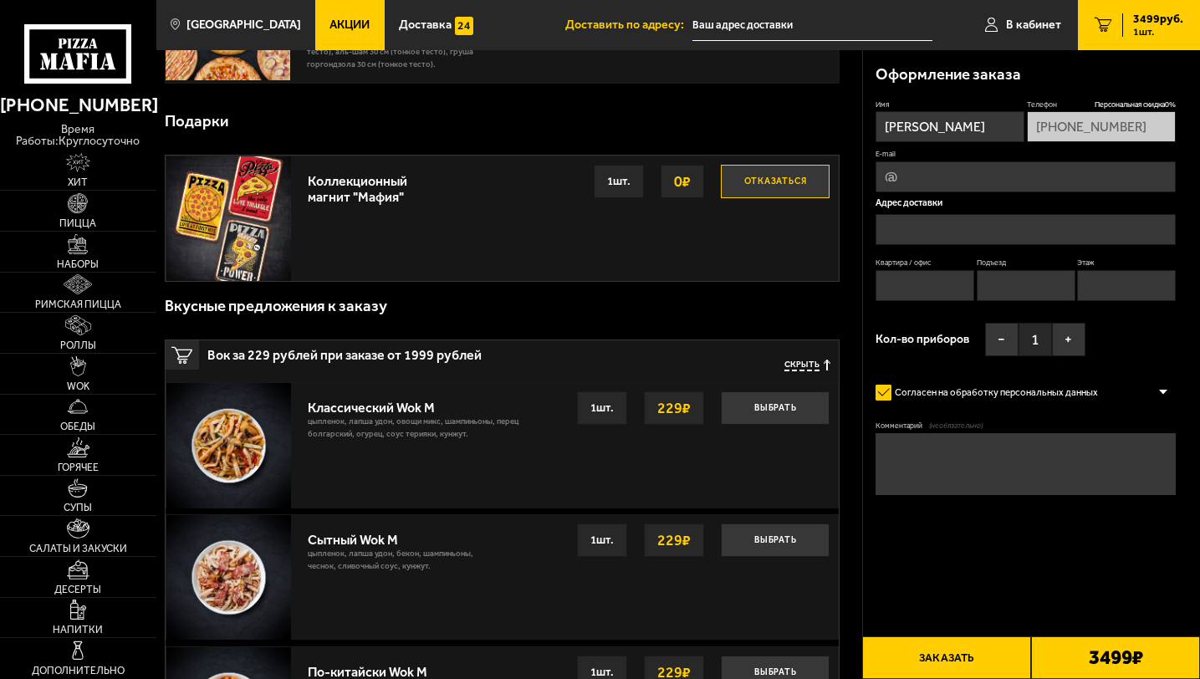
scroll to position [181, 0]
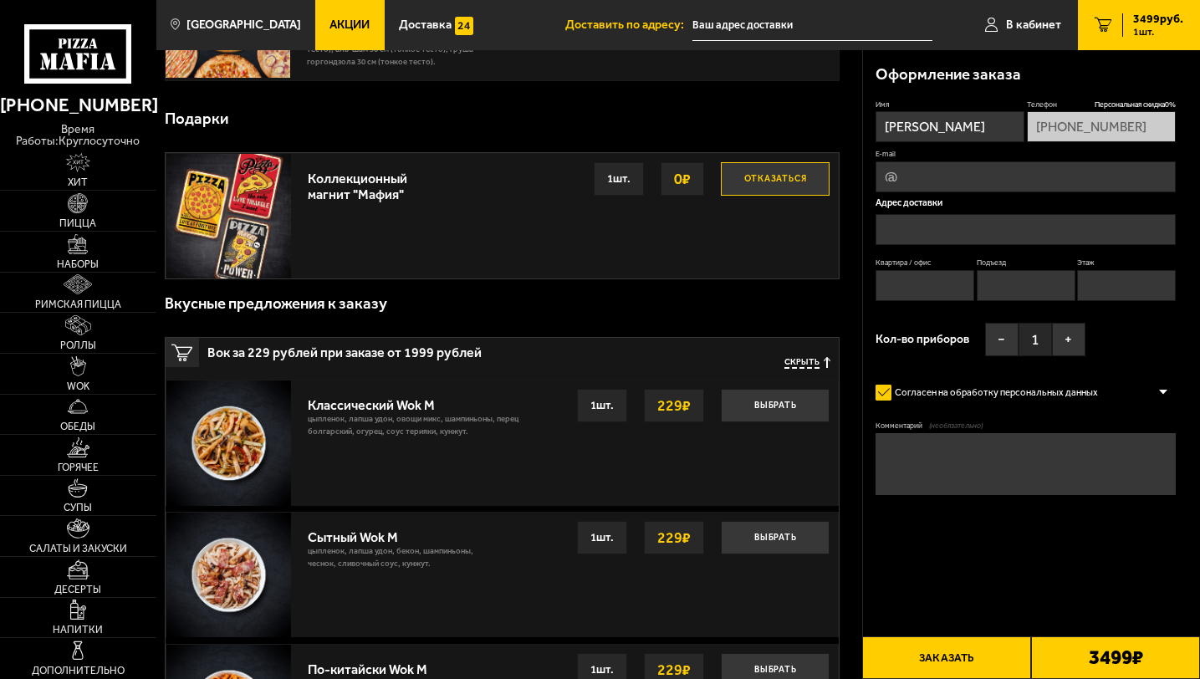
click at [352, 189] on div "Коллекционный магнит "Мафия"" at bounding box center [380, 182] width 144 height 40
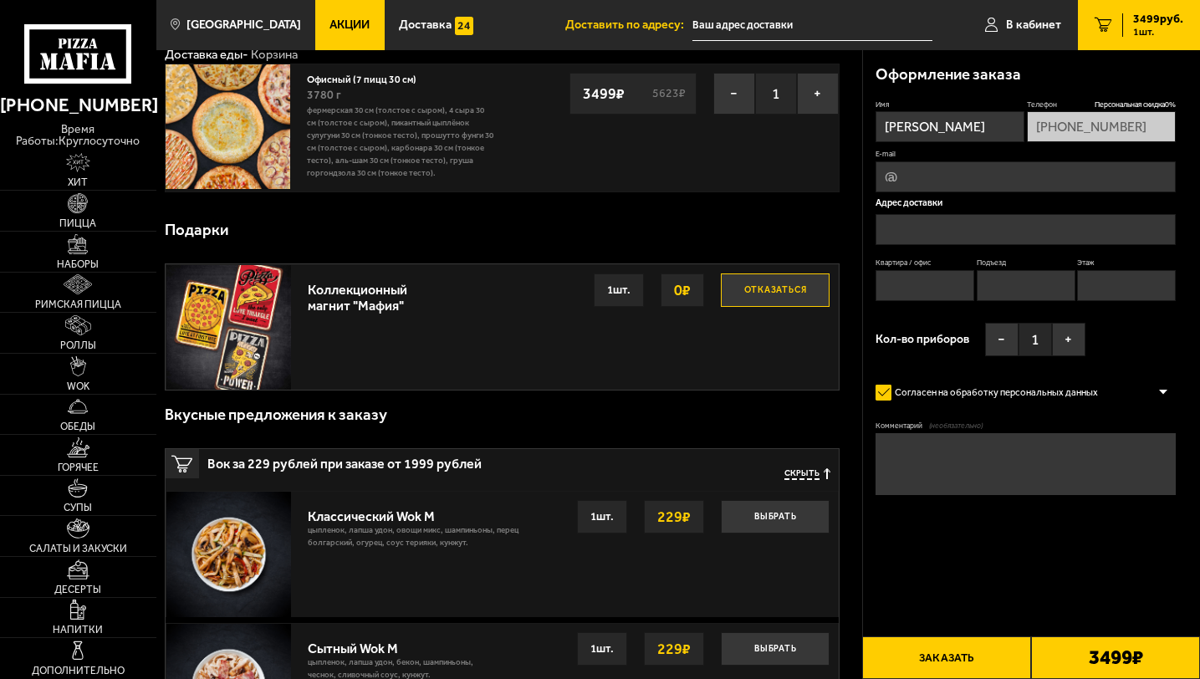
scroll to position [0, 0]
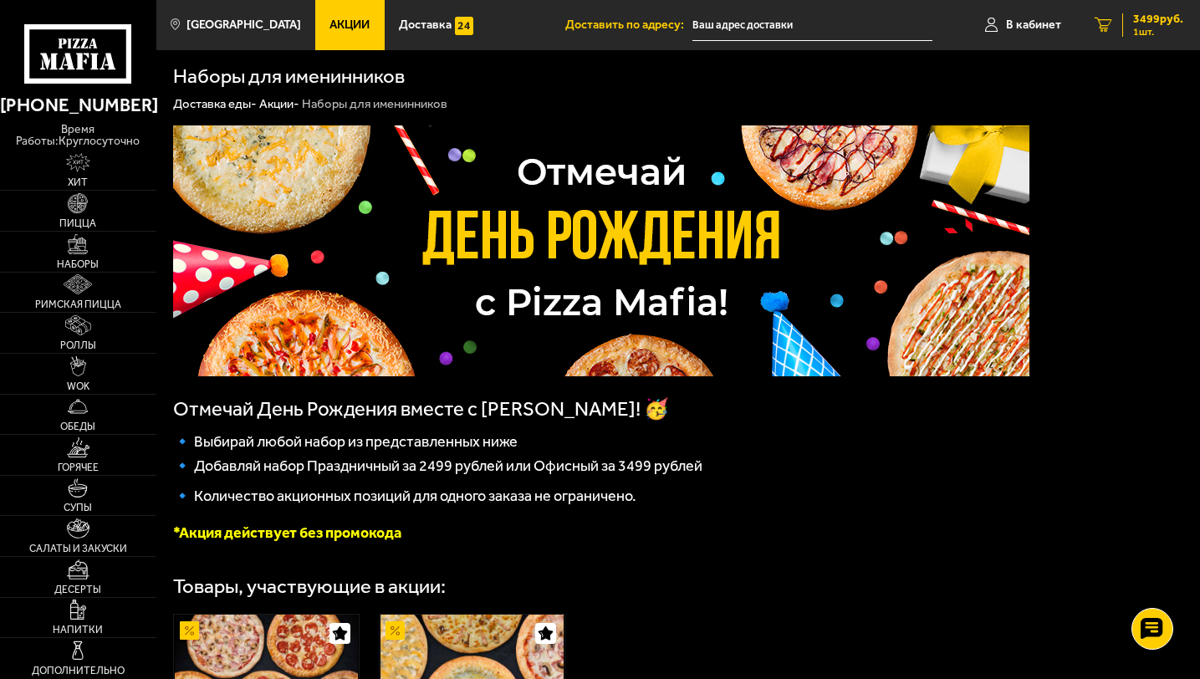
click at [1142, 30] on span "1 шт." at bounding box center [1158, 32] width 50 height 10
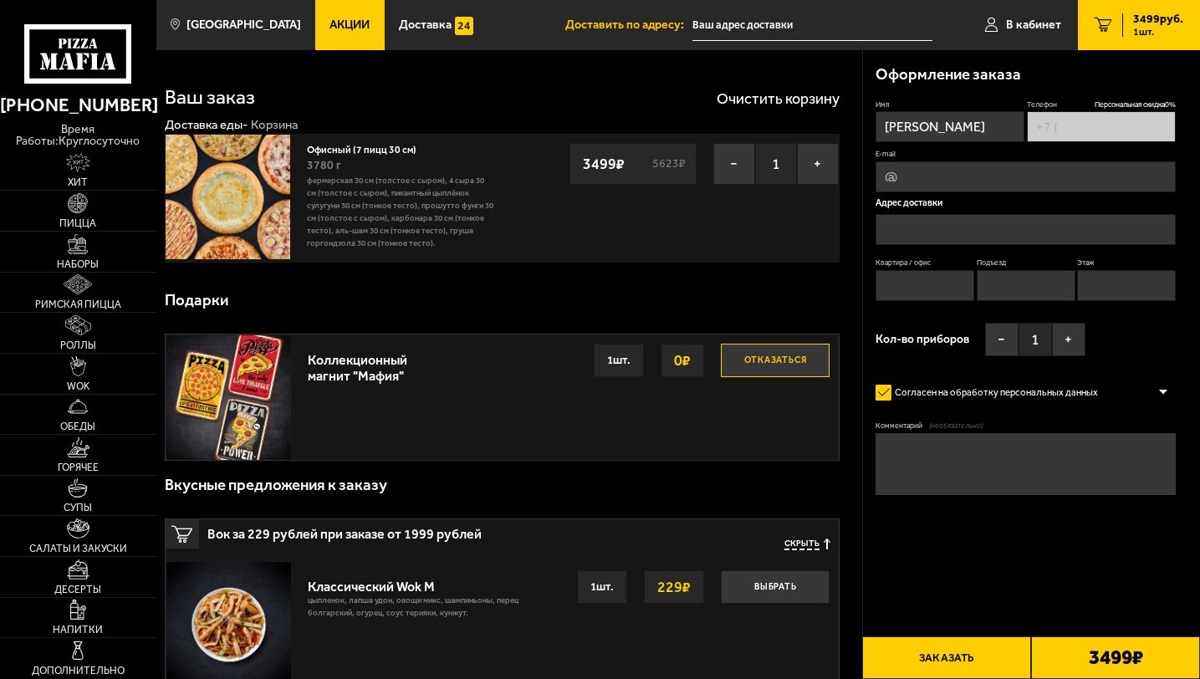
type input "[PHONE_NUMBER]"
click at [1004, 340] on button "−" at bounding box center [1001, 339] width 33 height 33
click at [1075, 340] on button "+" at bounding box center [1068, 339] width 33 height 33
